Goal: Check status: Check status

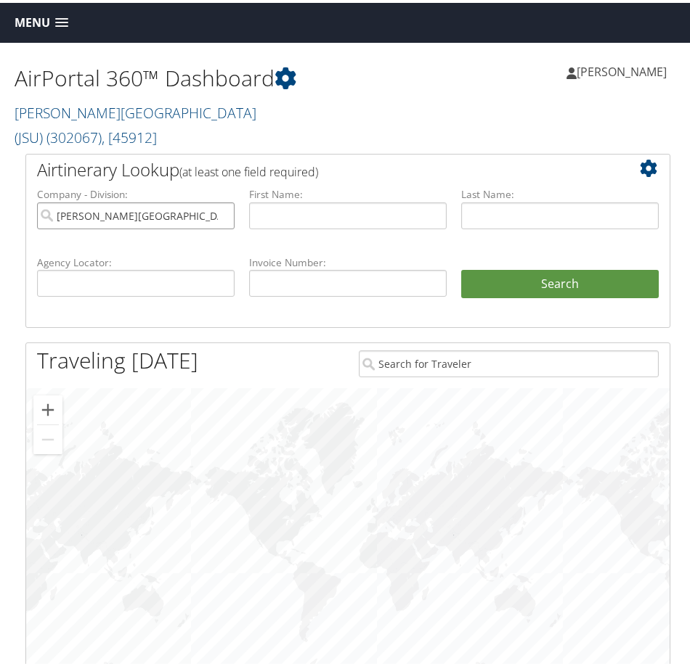
click at [223, 200] on input "Jackson State University (JSU)" at bounding box center [135, 213] width 197 height 27
click at [150, 267] on input "text" at bounding box center [135, 280] width 197 height 27
paste input "C7YPN3"
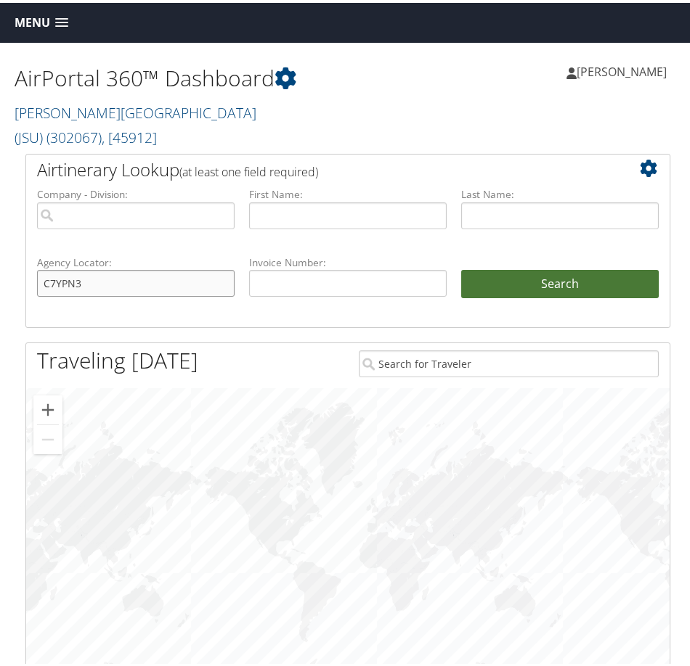
type input "C7YPN3"
click at [587, 267] on button "Search" at bounding box center [559, 281] width 197 height 29
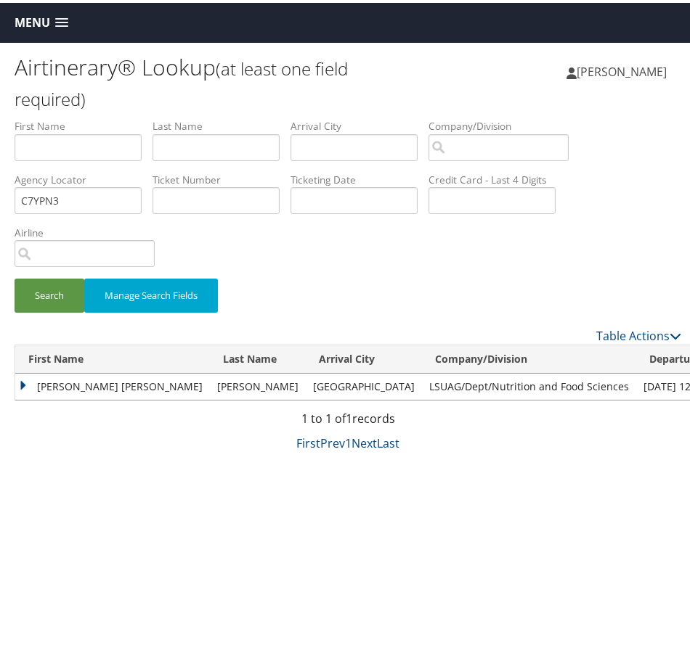
click at [23, 383] on td "ELIZABETH ANN" at bounding box center [112, 384] width 195 height 26
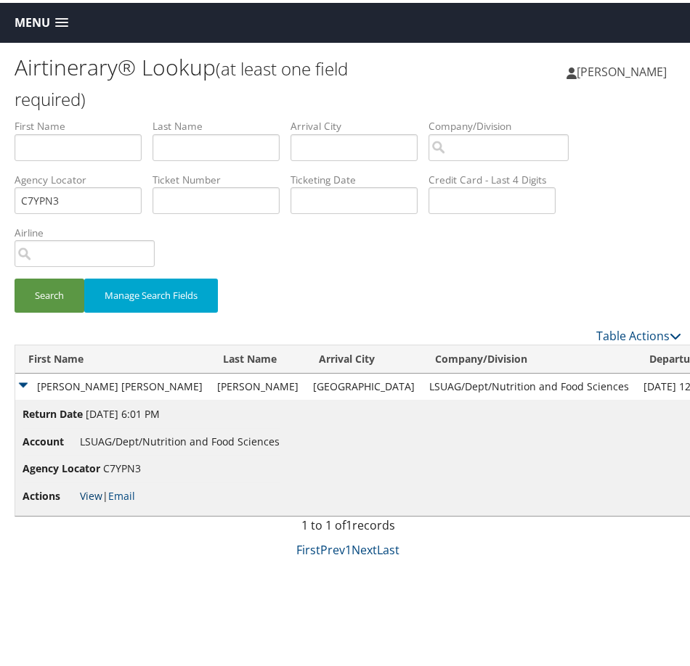
click at [92, 489] on link "View" at bounding box center [91, 493] width 23 height 14
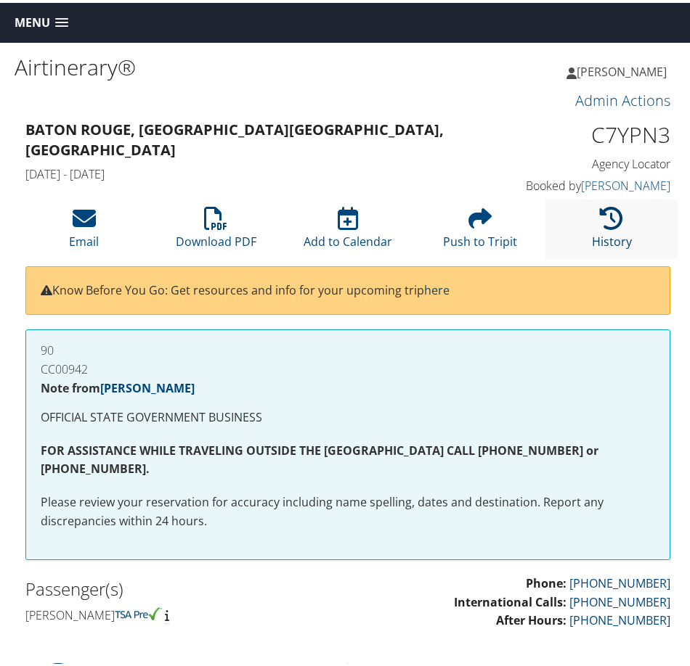
click at [600, 219] on icon at bounding box center [611, 215] width 23 height 23
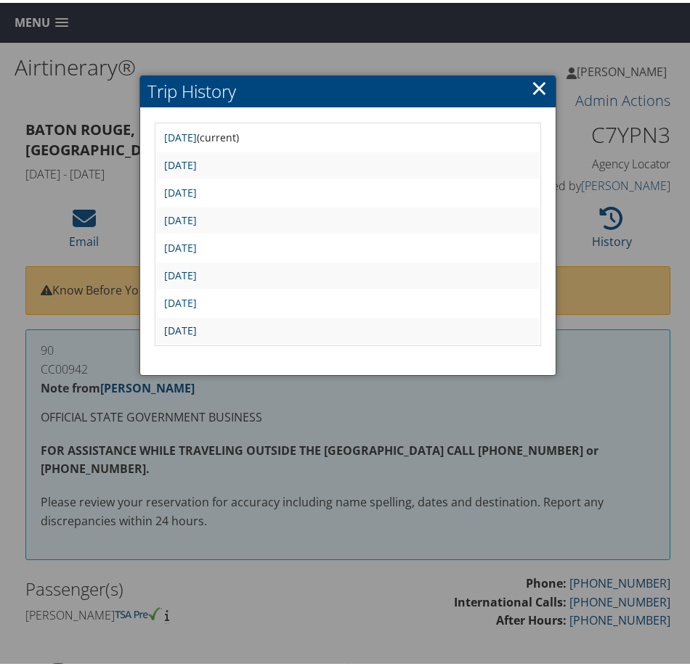
click at [194, 326] on link "[DATE]" at bounding box center [180, 328] width 33 height 14
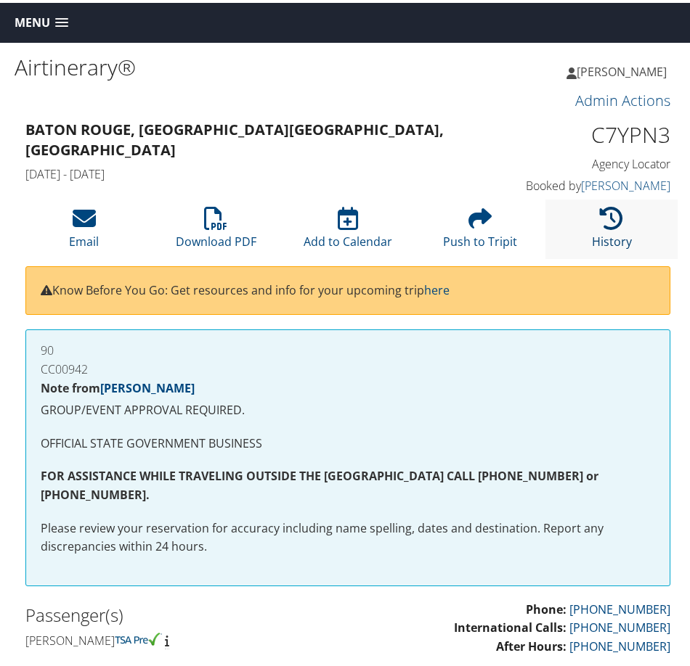
click at [597, 232] on link "History" at bounding box center [612, 229] width 40 height 35
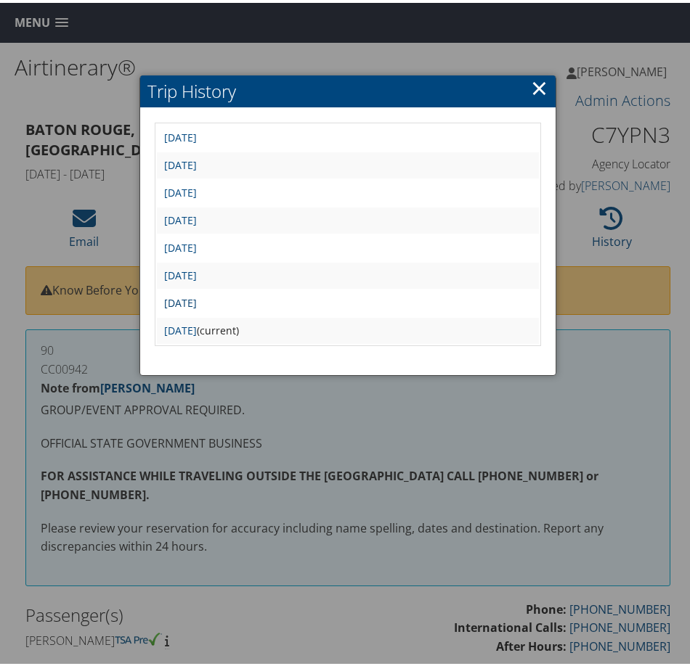
click at [197, 303] on link "[DATE]" at bounding box center [180, 300] width 33 height 14
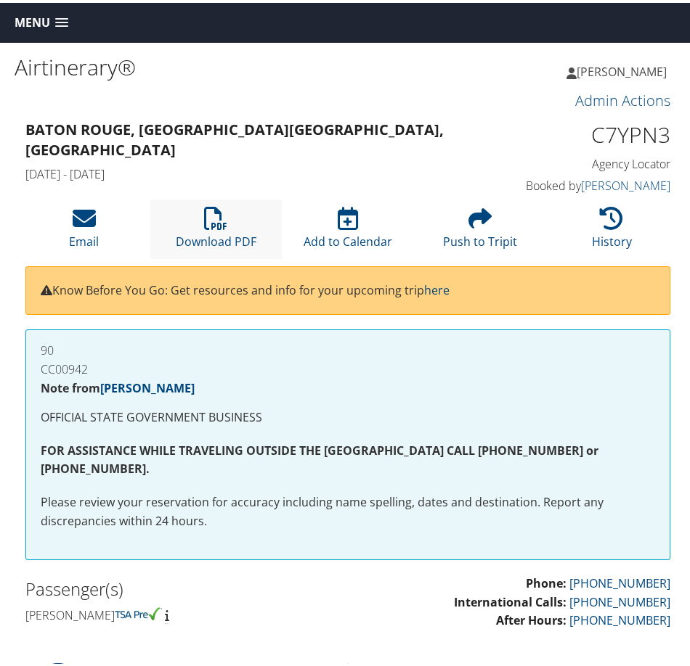
drag, startPoint x: 215, startPoint y: 228, endPoint x: 226, endPoint y: 248, distance: 22.4
click at [214, 228] on li "Download PDF" at bounding box center [216, 226] width 132 height 59
